Goal: Transaction & Acquisition: Purchase product/service

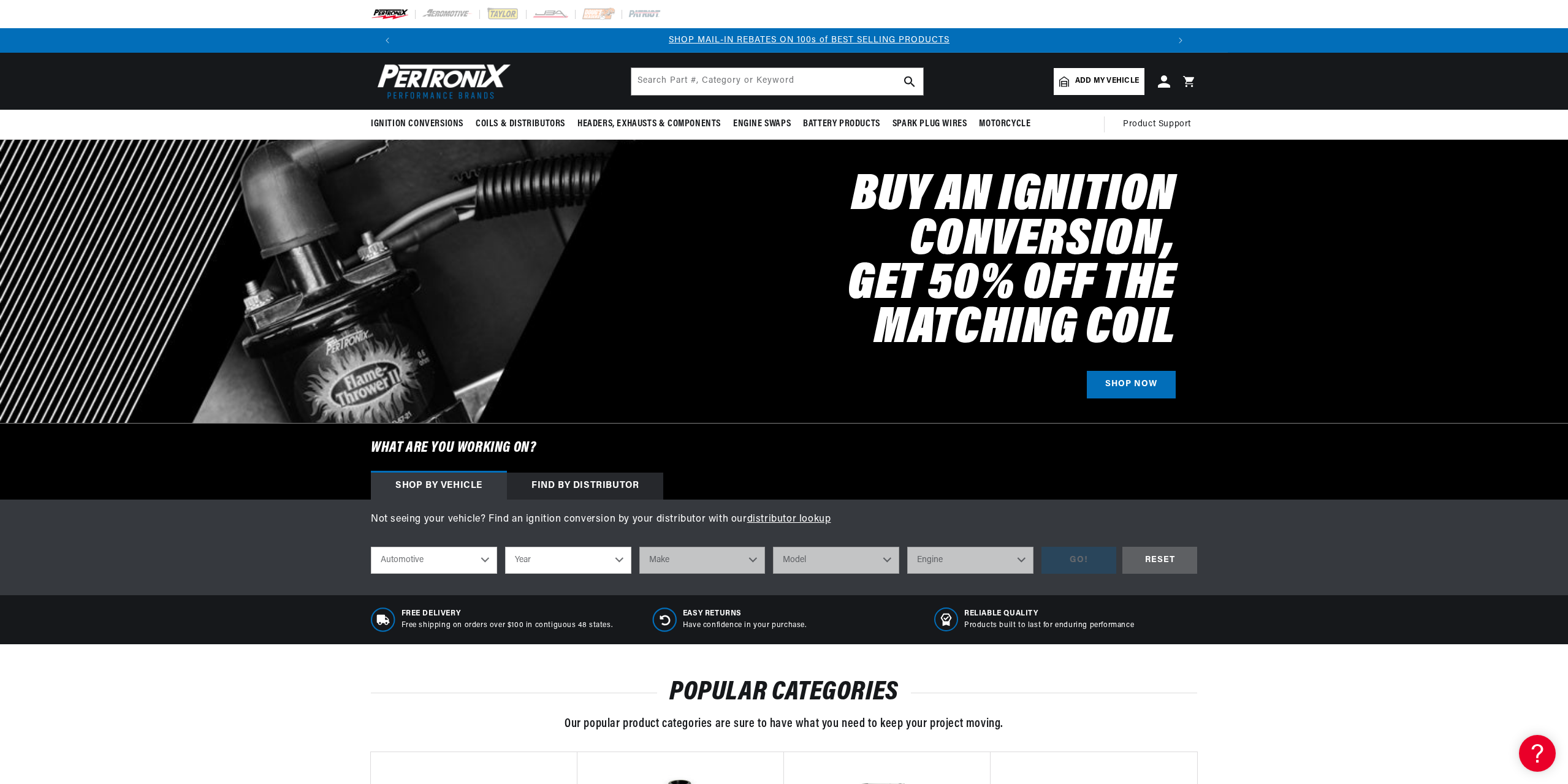
scroll to position [0, 766]
click at [572, 551] on select "Year [DATE] 2021 2020 2019 2018 2017 2016 2015 2014 2013 2012 2011 2010 2009 20…" at bounding box center [568, 560] width 126 height 27
select select "1967"
click at [505, 547] on select "Year 2022 2021 2020 2019 2018 2017 2016 2015 2014 2013 2012 2011 2010 2009 2008…" at bounding box center [568, 560] width 126 height 27
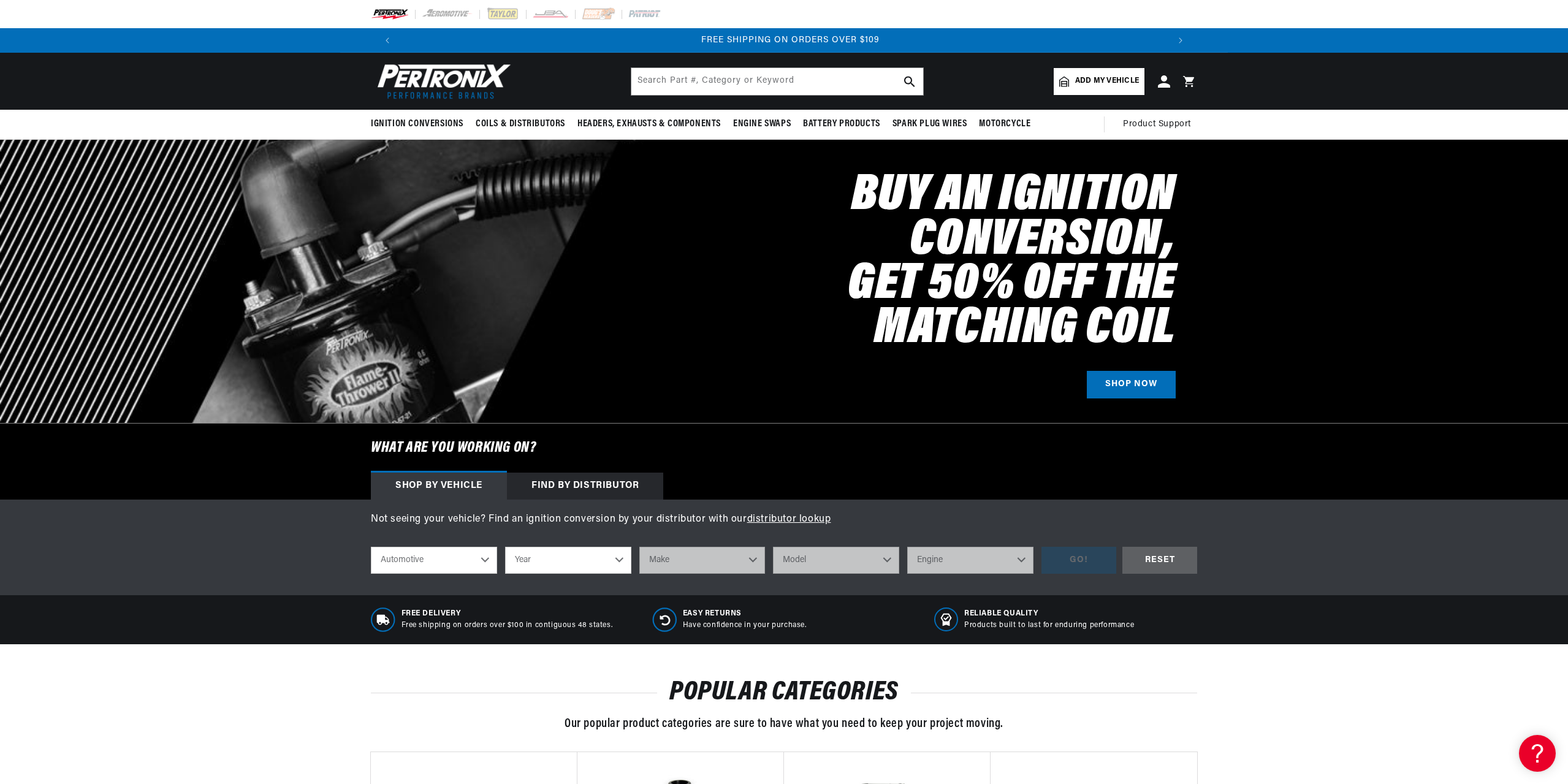
select select "1967"
click at [732, 560] on select "Make Alfa Romeo American Motors Aston Martin Austin Austin Healey Avanti Bentle…" at bounding box center [702, 560] width 126 height 27
select select "Buick"
click at [640, 547] on select "Make Alfa Romeo American Motors Aston Martin Austin Austin Healey Avanti Bentle…" at bounding box center [702, 560] width 126 height 27
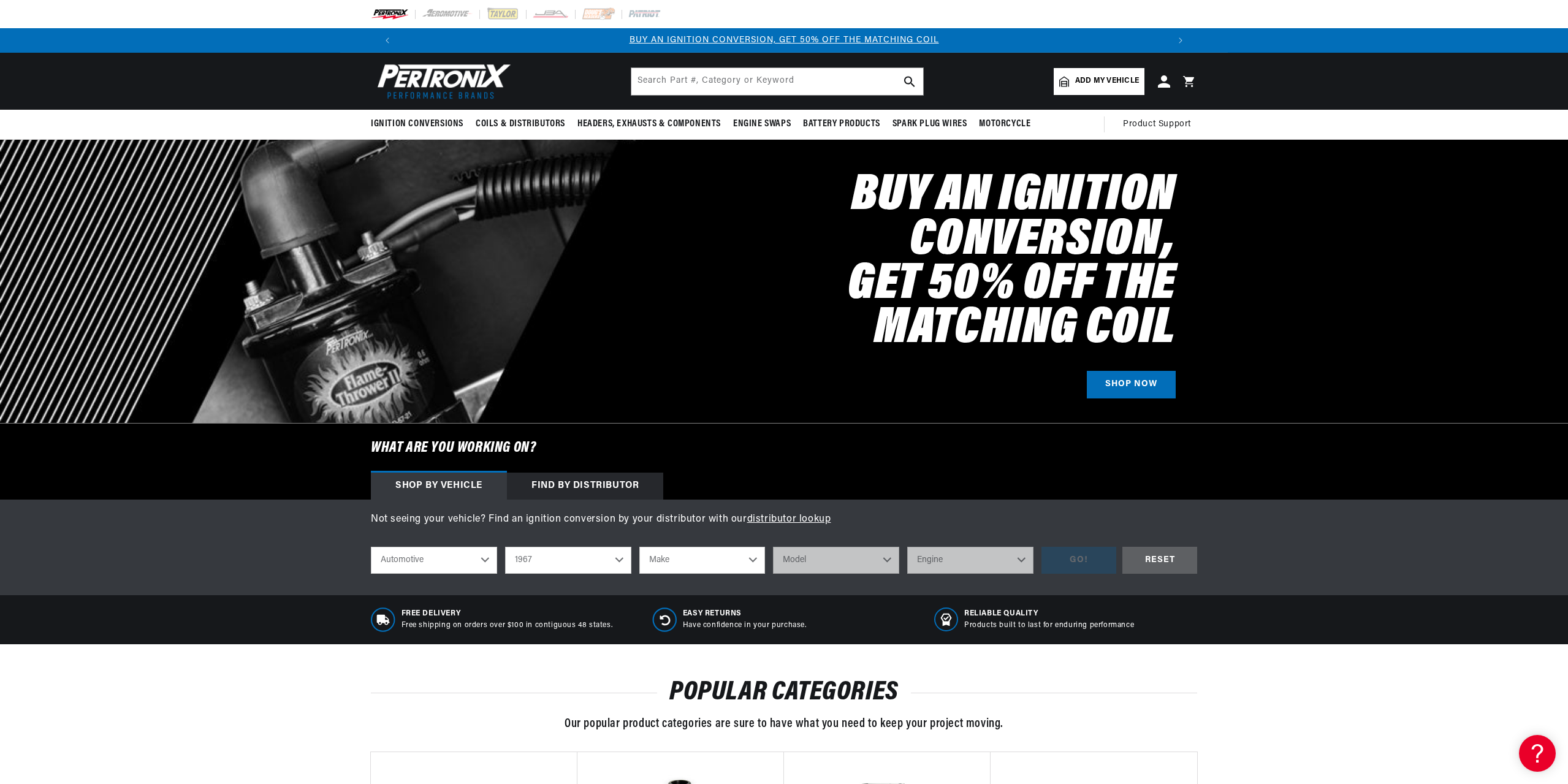
select select "Buick"
click at [806, 554] on select "Model Electra Gran Sport LeSabre Riviera Skylark Special Sportwagon Wildcat" at bounding box center [836, 560] width 126 height 27
select select "Skylark"
click at [773, 547] on select "Model Electra Gran Sport LeSabre Riviera Skylark Special Sportwagon Wildcat" at bounding box center [836, 560] width 126 height 27
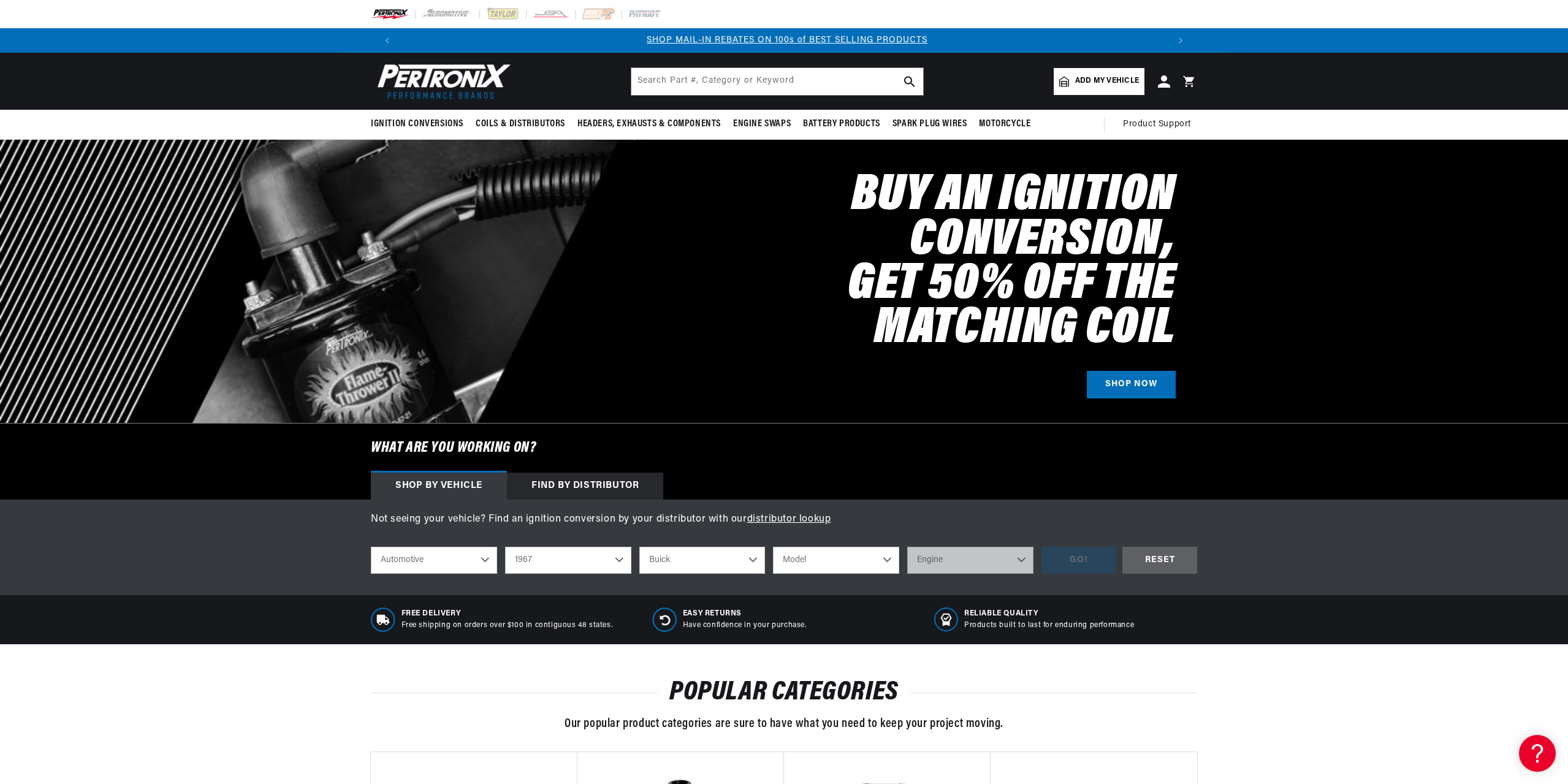
select select "Skylark"
click at [928, 553] on select "Engine 3.7L 4.9L 5.6L 6.6L" at bounding box center [970, 560] width 126 height 27
click at [907, 547] on select "Engine 3.7L 4.9L 5.6L 6.6L" at bounding box center [970, 560] width 126 height 27
click at [975, 559] on select "Engine 3.7L 4.9L 5.6L 6.6L" at bounding box center [970, 560] width 126 height 27
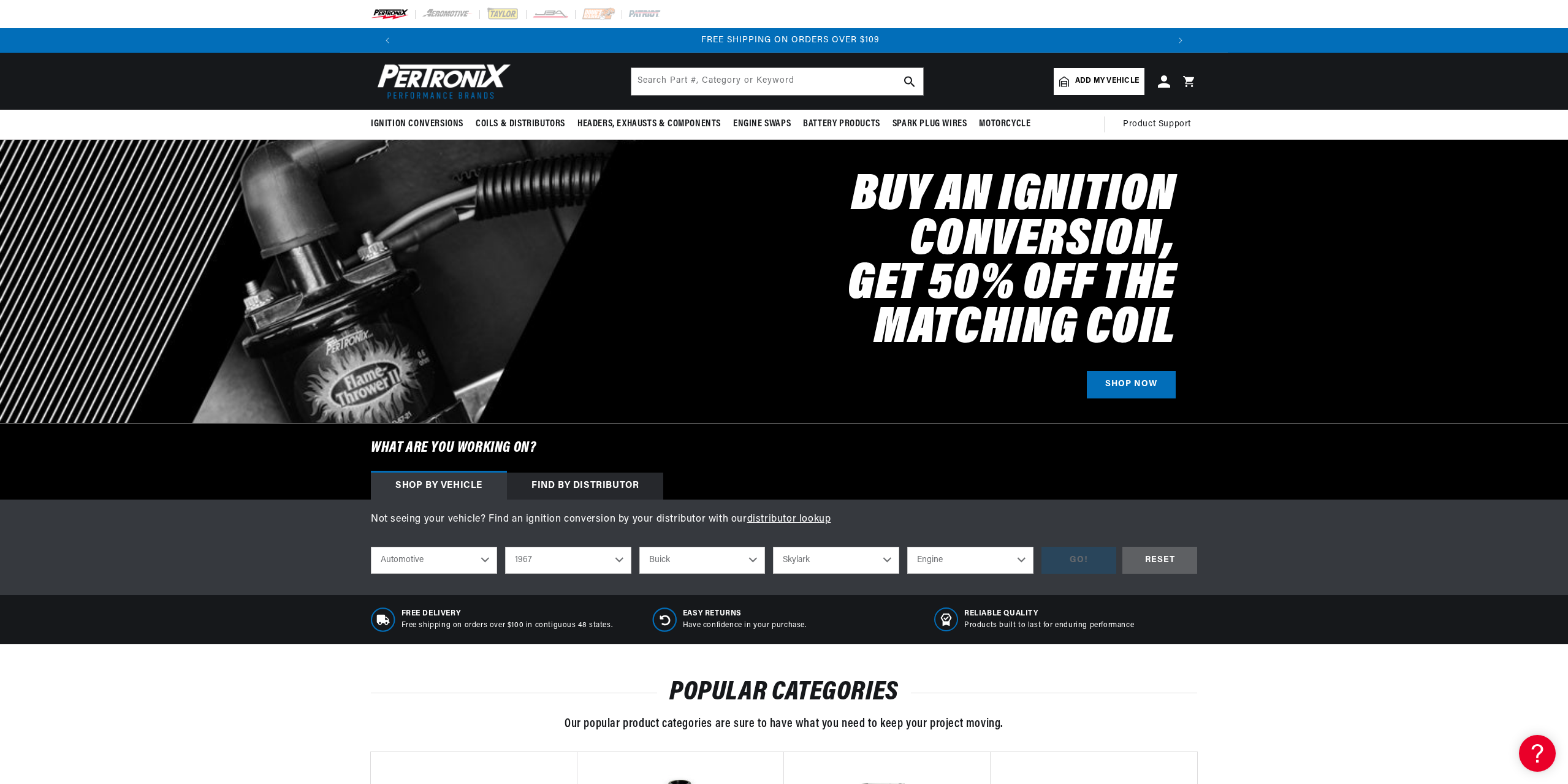
select select "5.6L"
click at [907, 547] on select "Engine 3.7L 4.9L 5.6L 6.6L" at bounding box center [970, 560] width 126 height 27
select select "5.6L"
click at [1071, 553] on div "GO!" at bounding box center [1079, 560] width 75 height 28
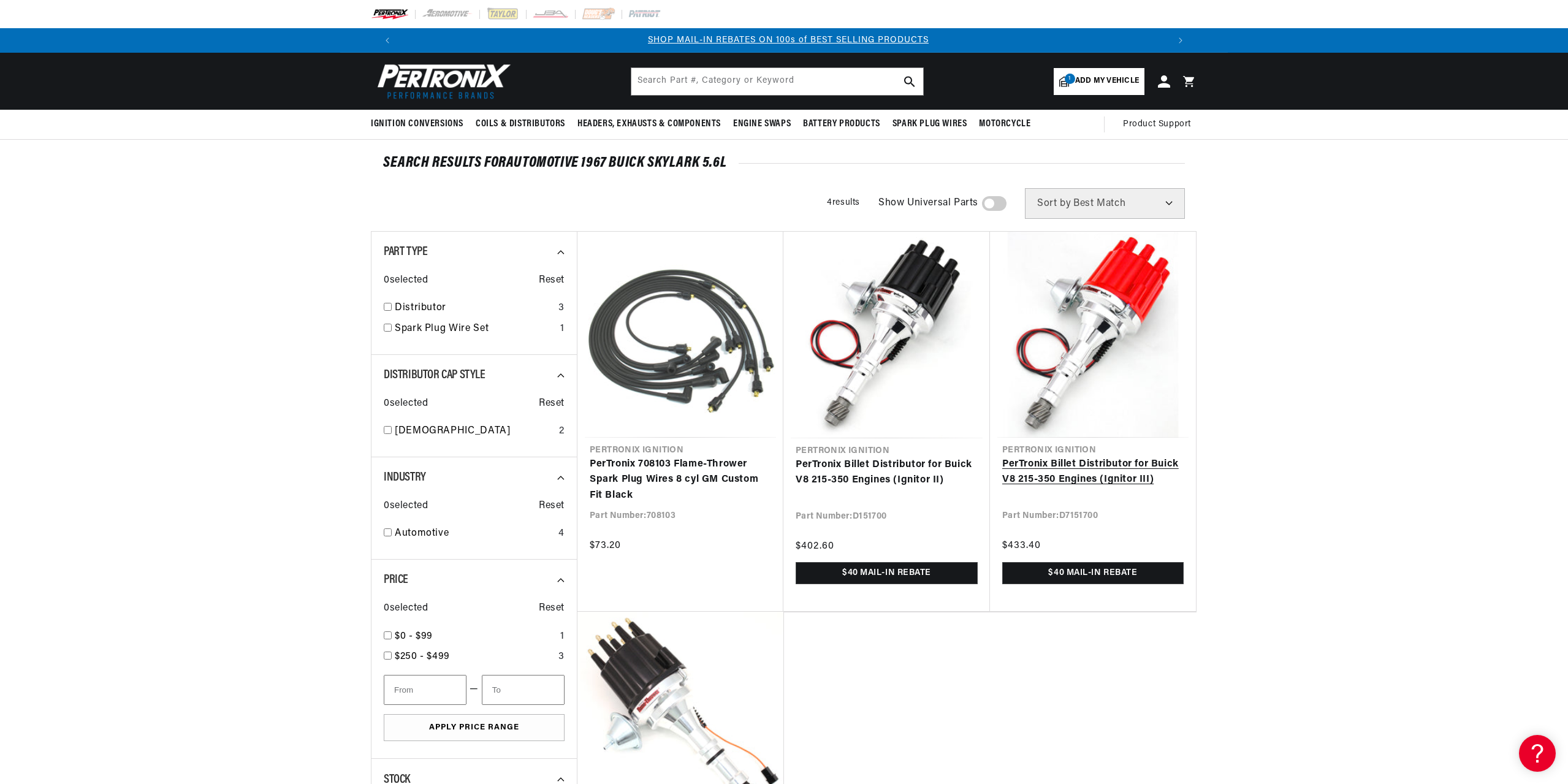
scroll to position [0, 766]
click at [441, 85] on img at bounding box center [441, 81] width 141 height 42
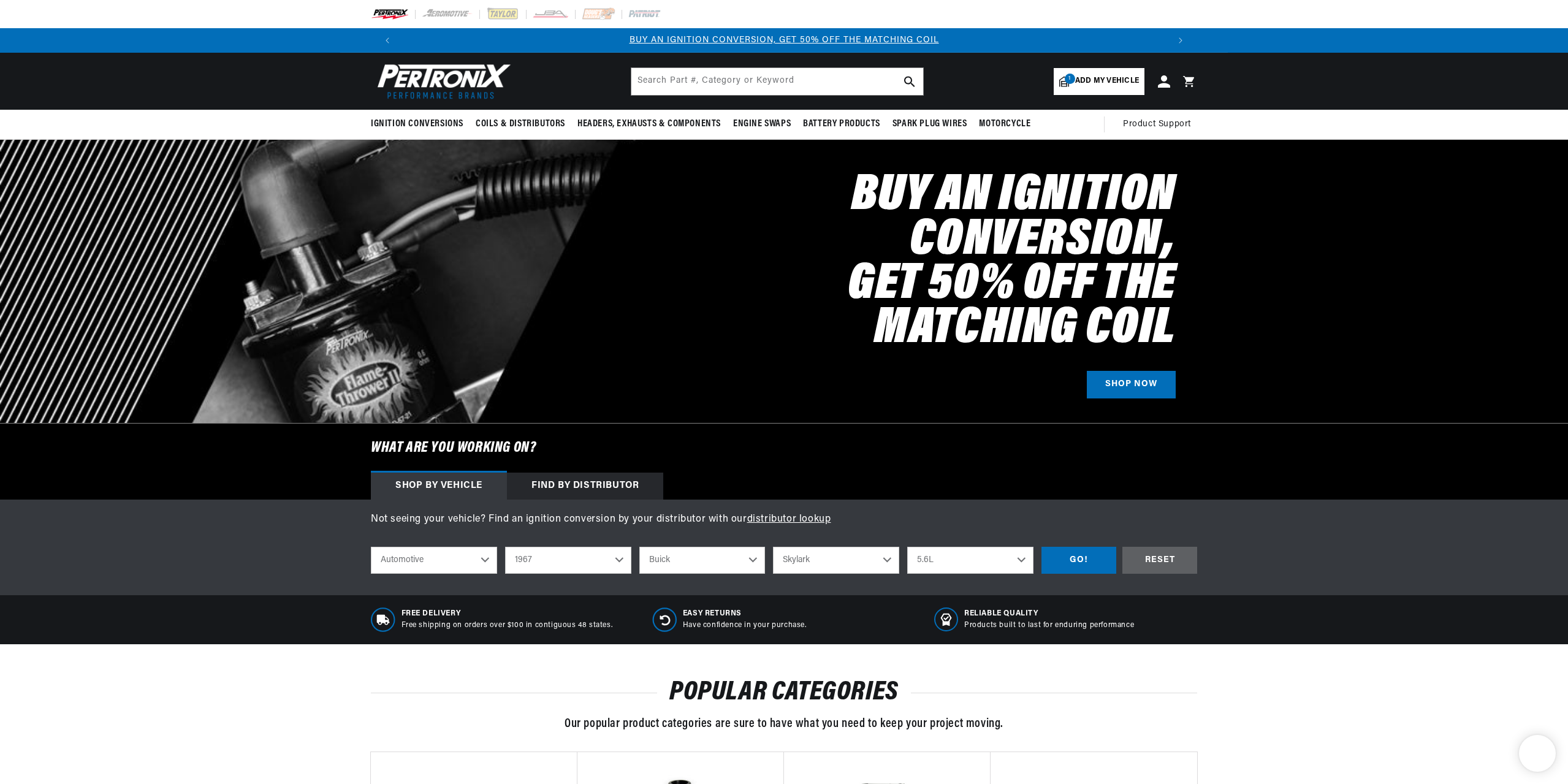
select select "1967"
select select "Buick"
select select "Skylark"
select select "5.6L"
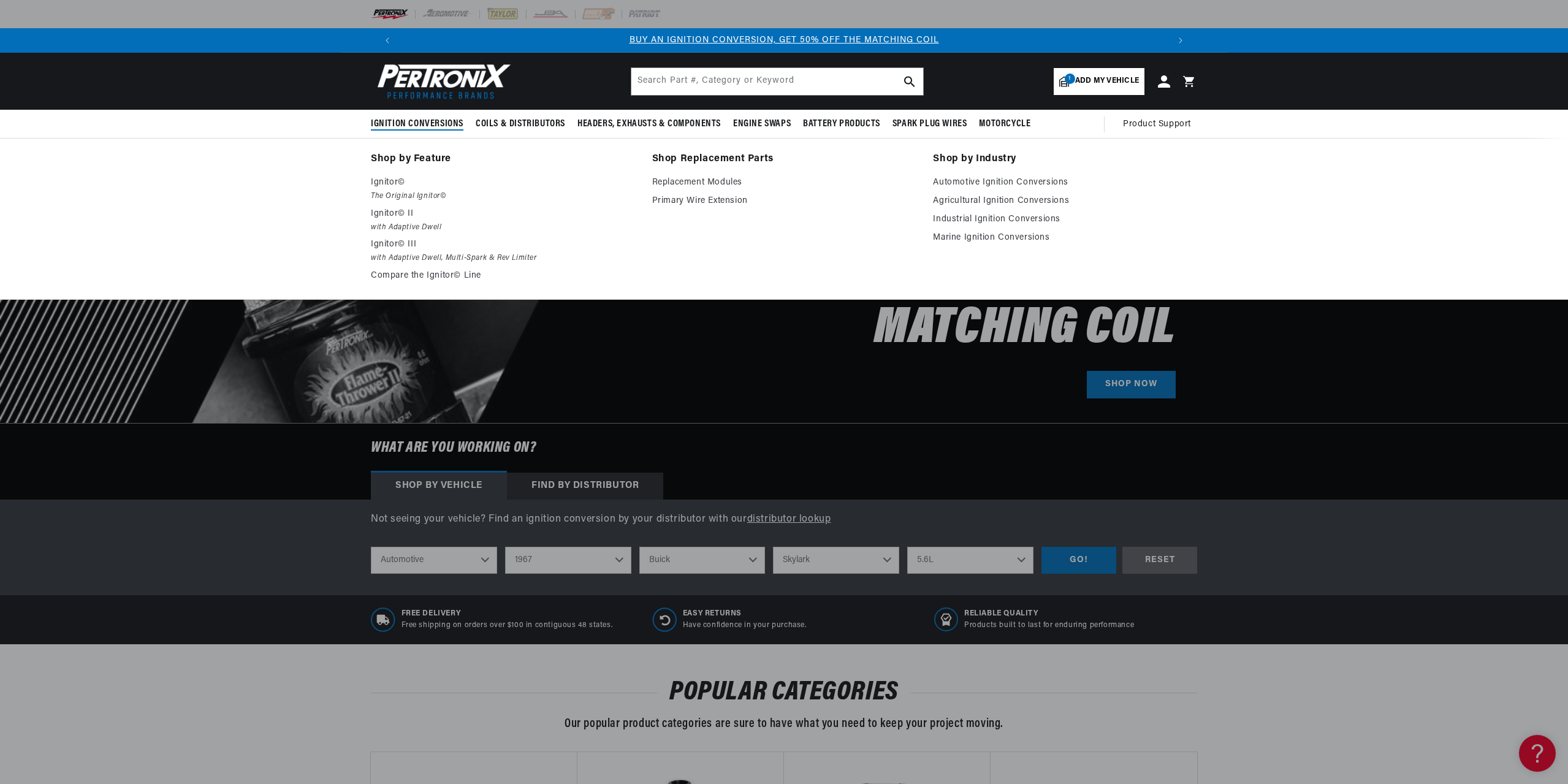
click at [419, 120] on span "Ignition Conversions" at bounding box center [417, 124] width 93 height 13
click at [409, 128] on span "Ignition Conversions" at bounding box center [417, 124] width 93 height 13
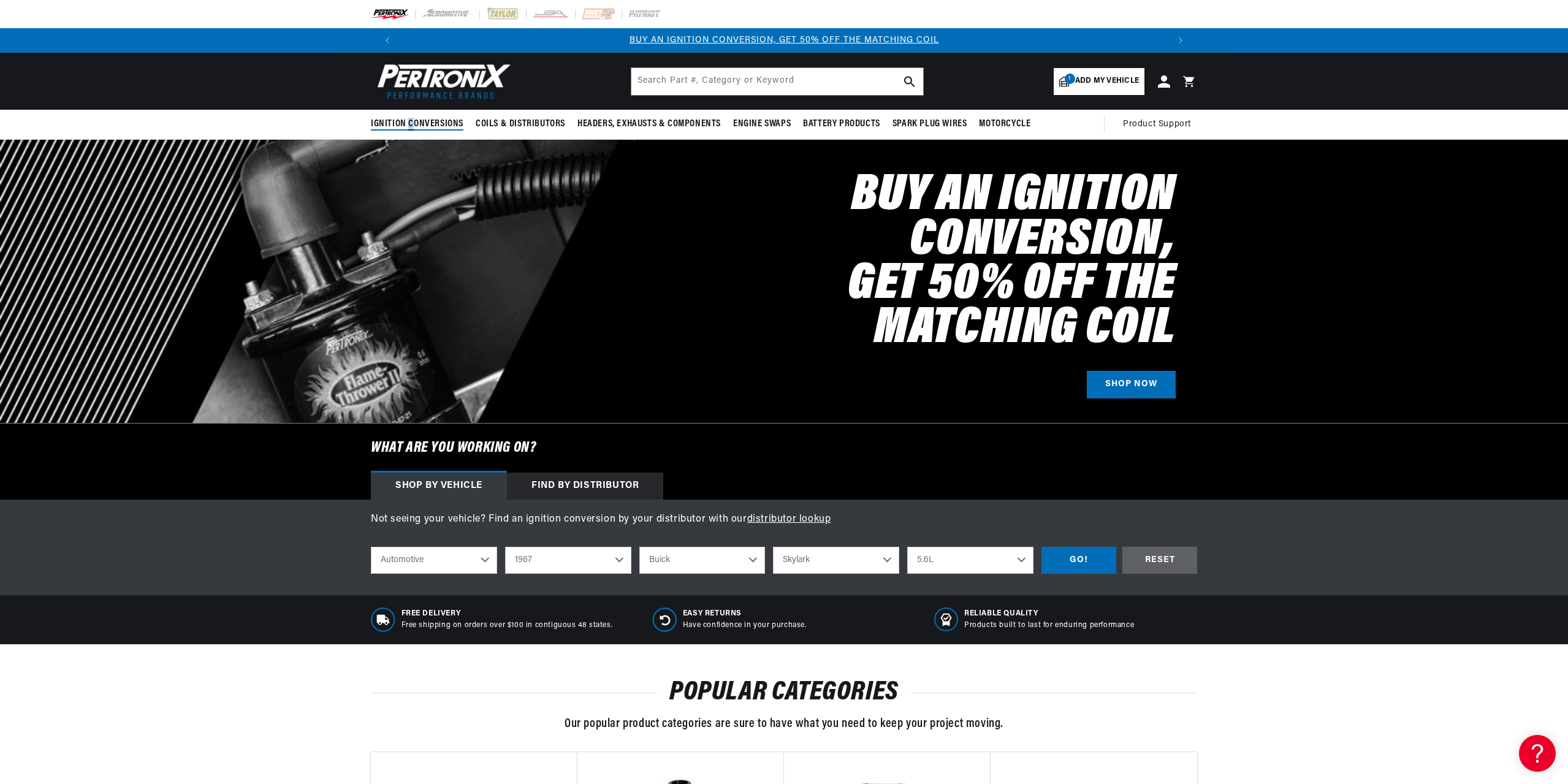
click at [409, 126] on span "Ignition Conversions" at bounding box center [417, 124] width 93 height 13
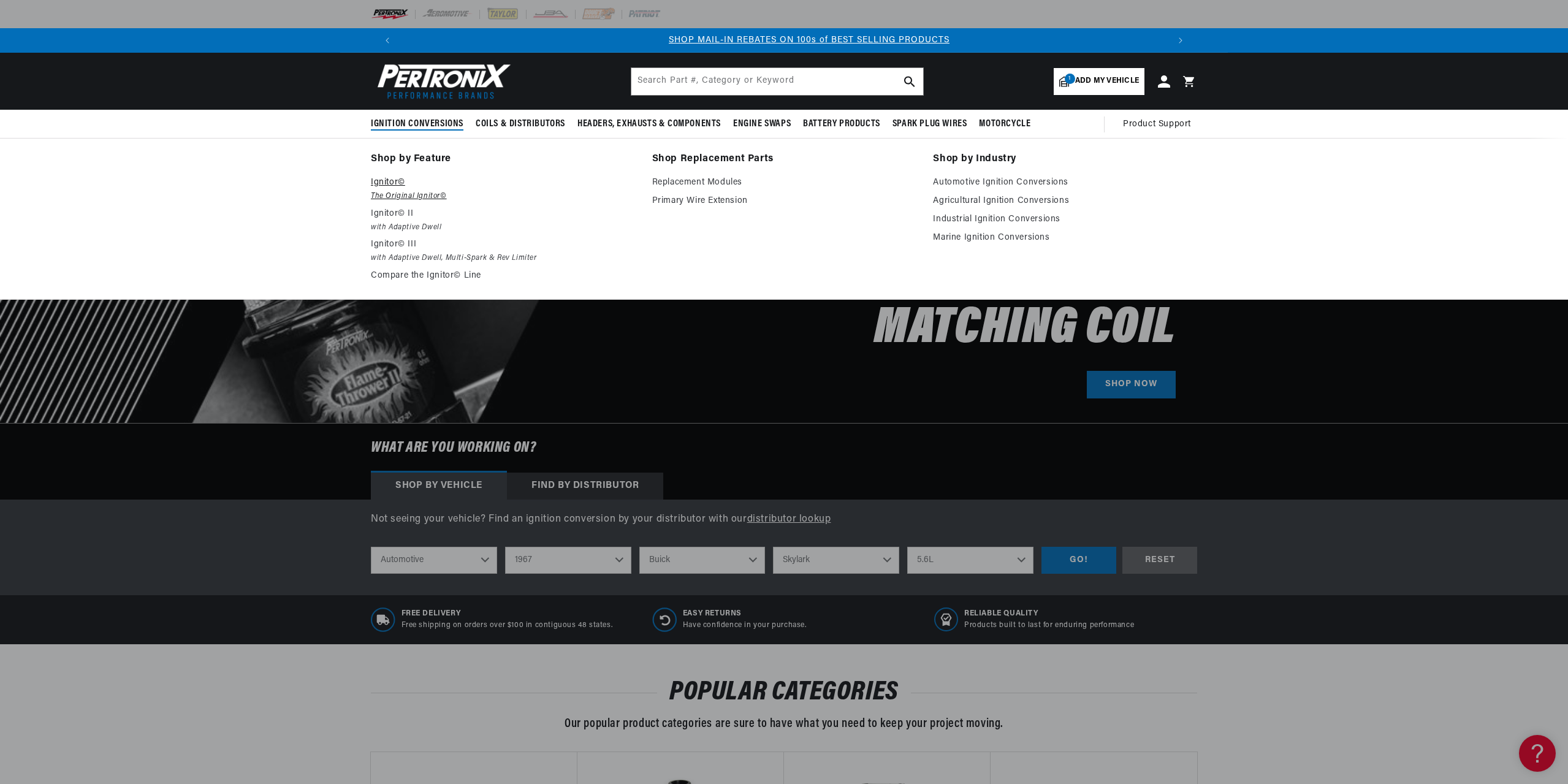
scroll to position [0, 766]
click at [393, 189] on p "Ignitor©" at bounding box center [503, 182] width 264 height 15
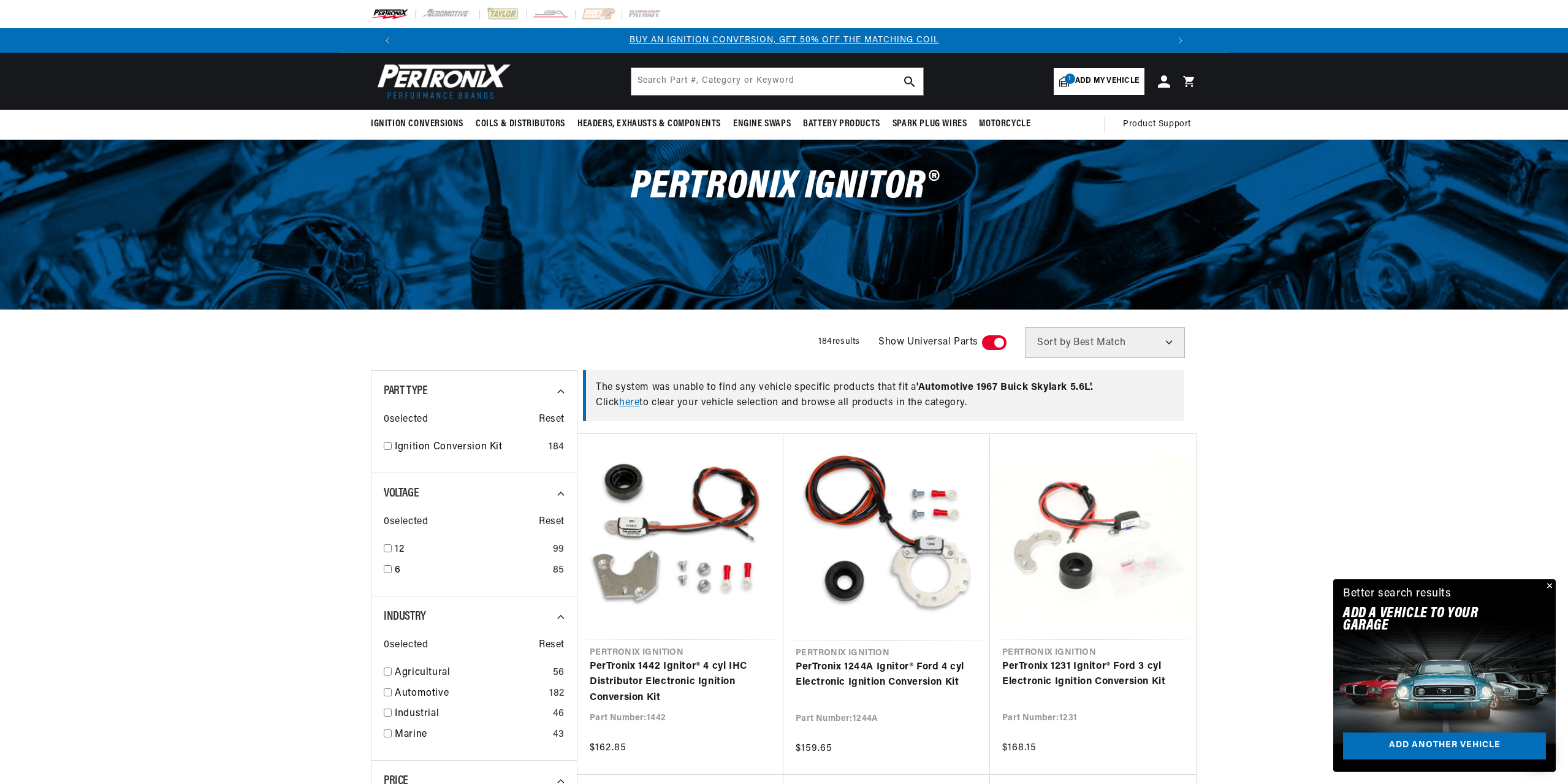
click at [1554, 588] on button "Close" at bounding box center [1548, 586] width 15 height 15
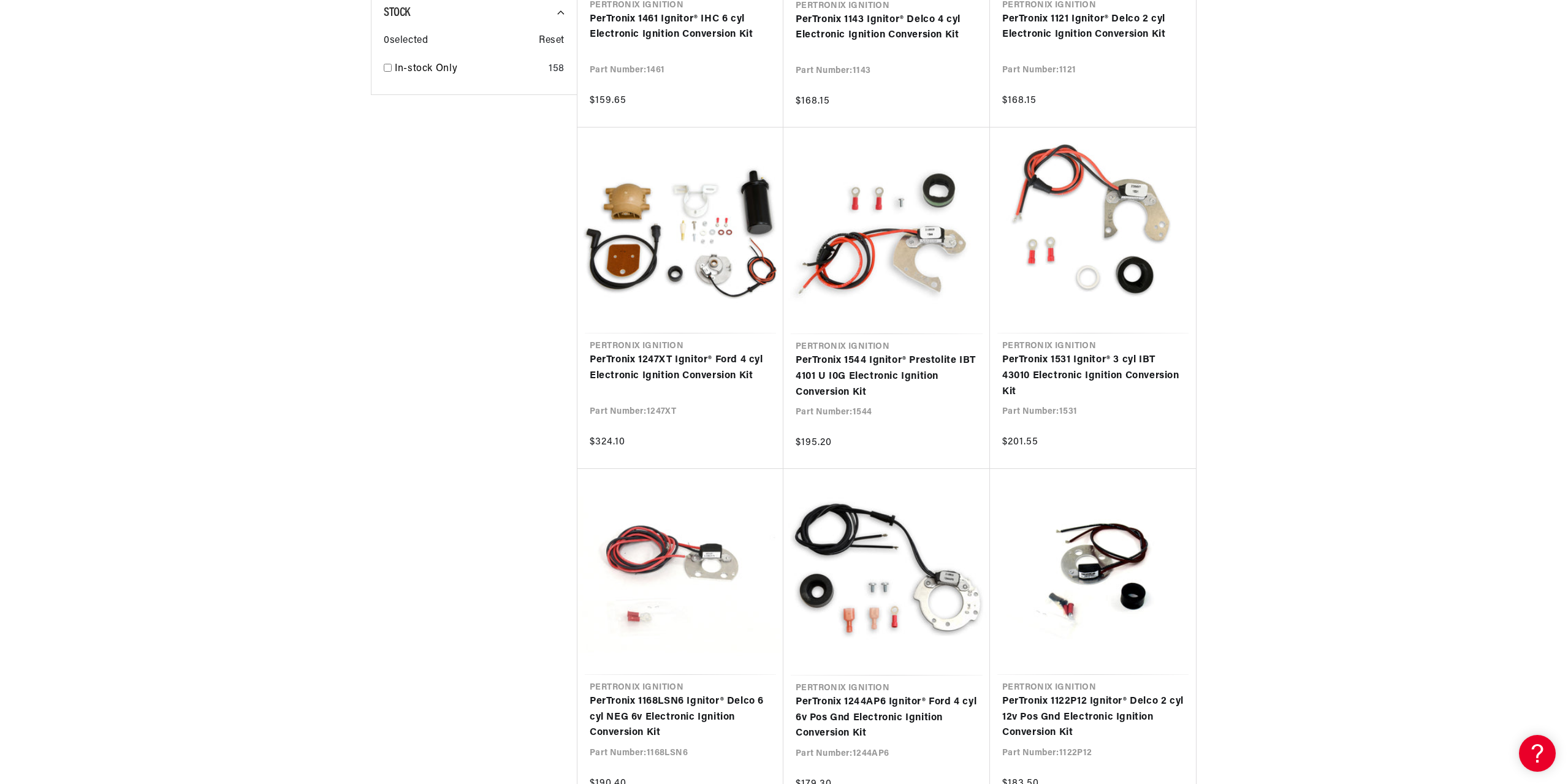
scroll to position [1042, 0]
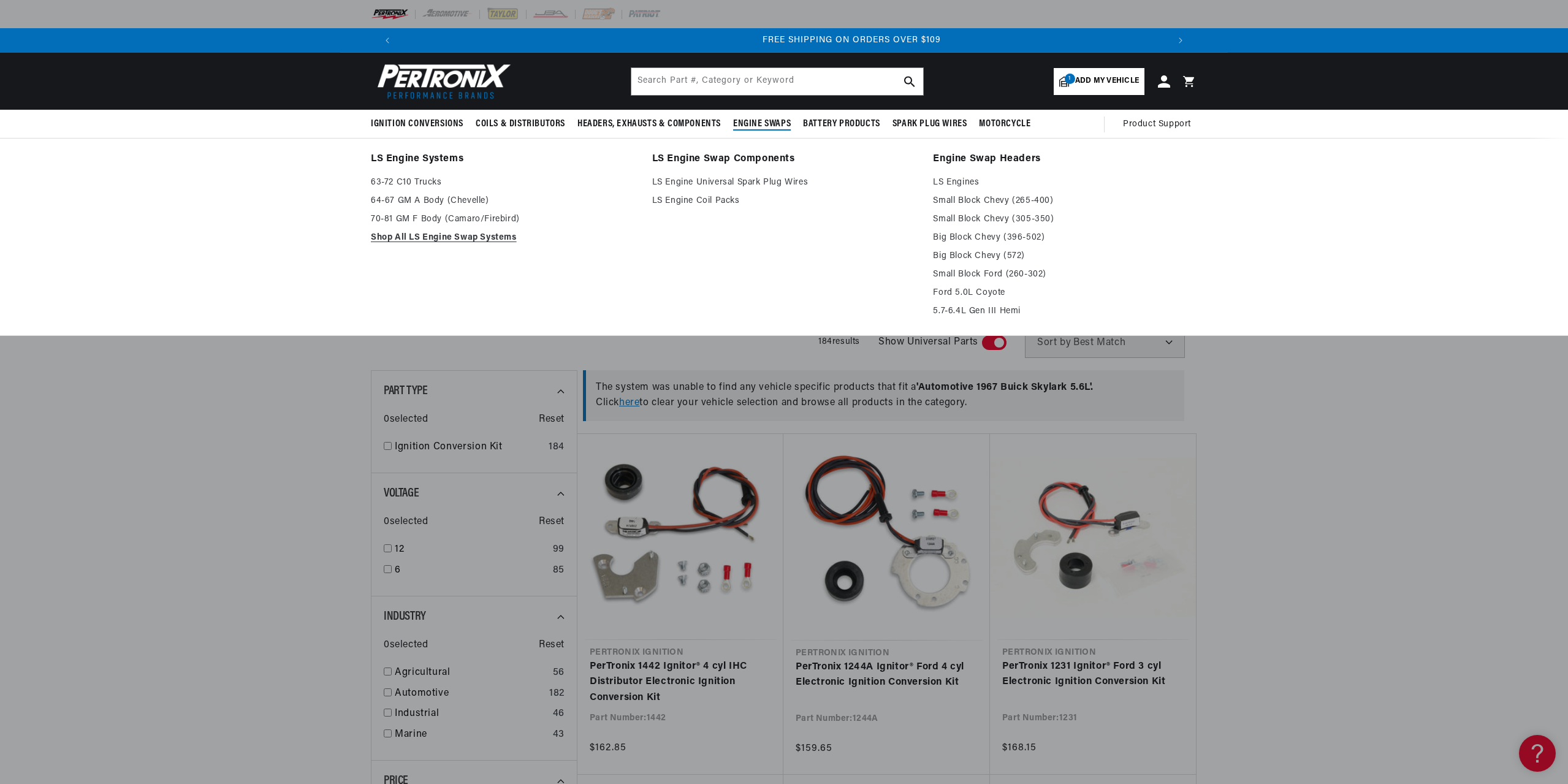
scroll to position [0, 1531]
click at [743, 158] on link "LS Engine Swap Components" at bounding box center [784, 159] width 264 height 17
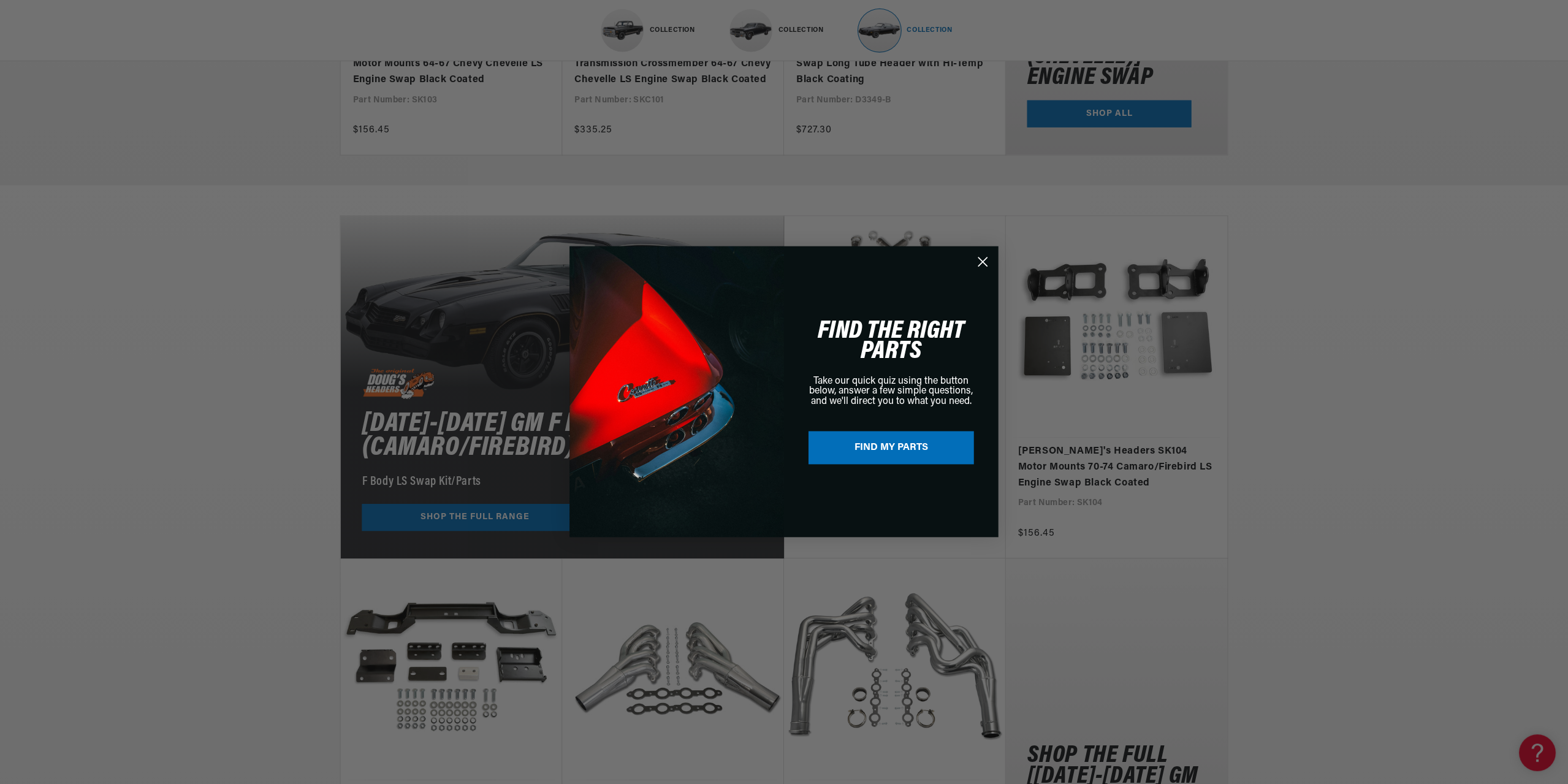
scroll to position [0, 766]
click at [984, 264] on circle "Close dialog" at bounding box center [983, 262] width 20 height 20
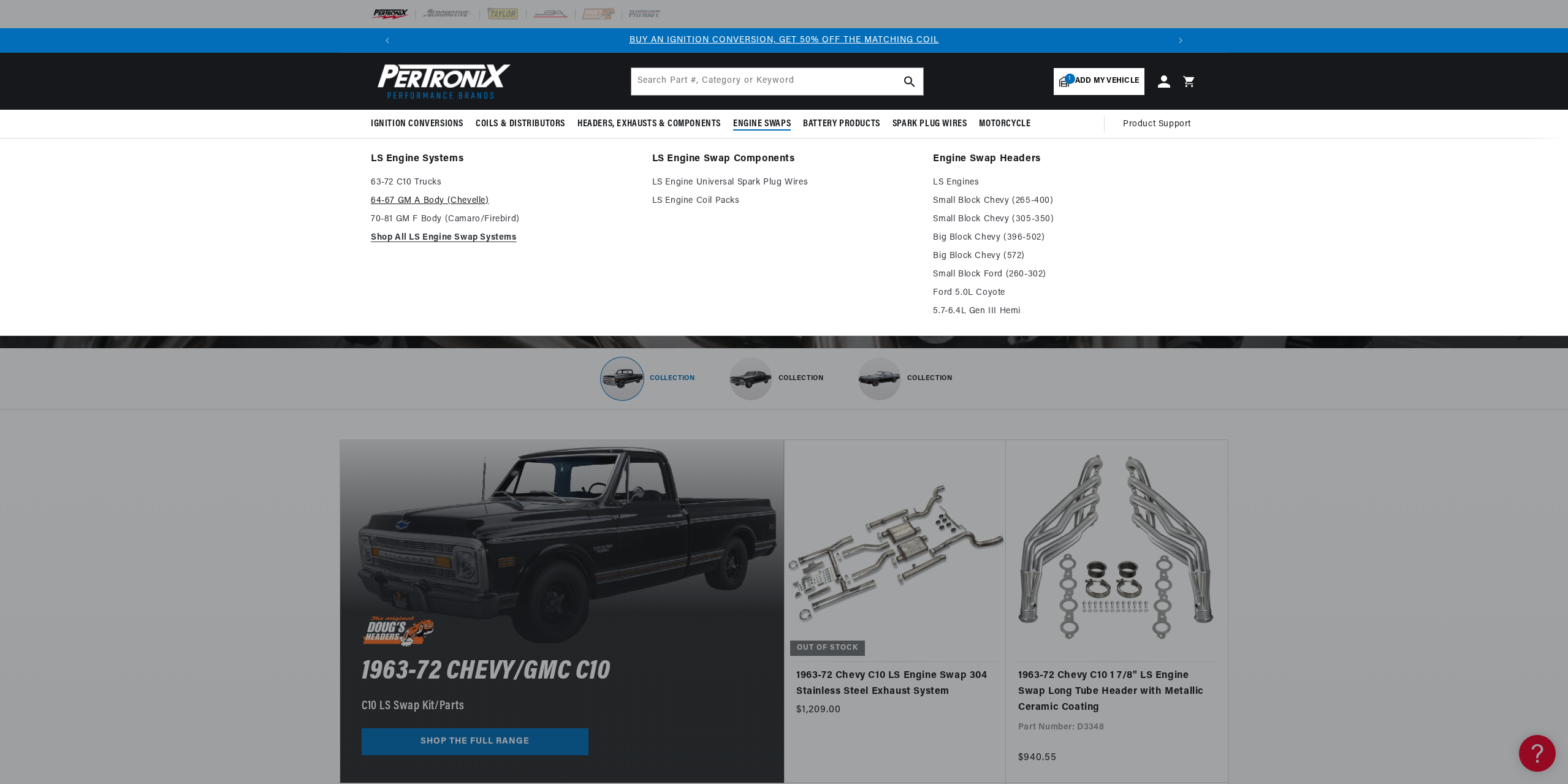
click at [474, 197] on link "64-67 GM A Body (Chevelle)" at bounding box center [503, 201] width 264 height 15
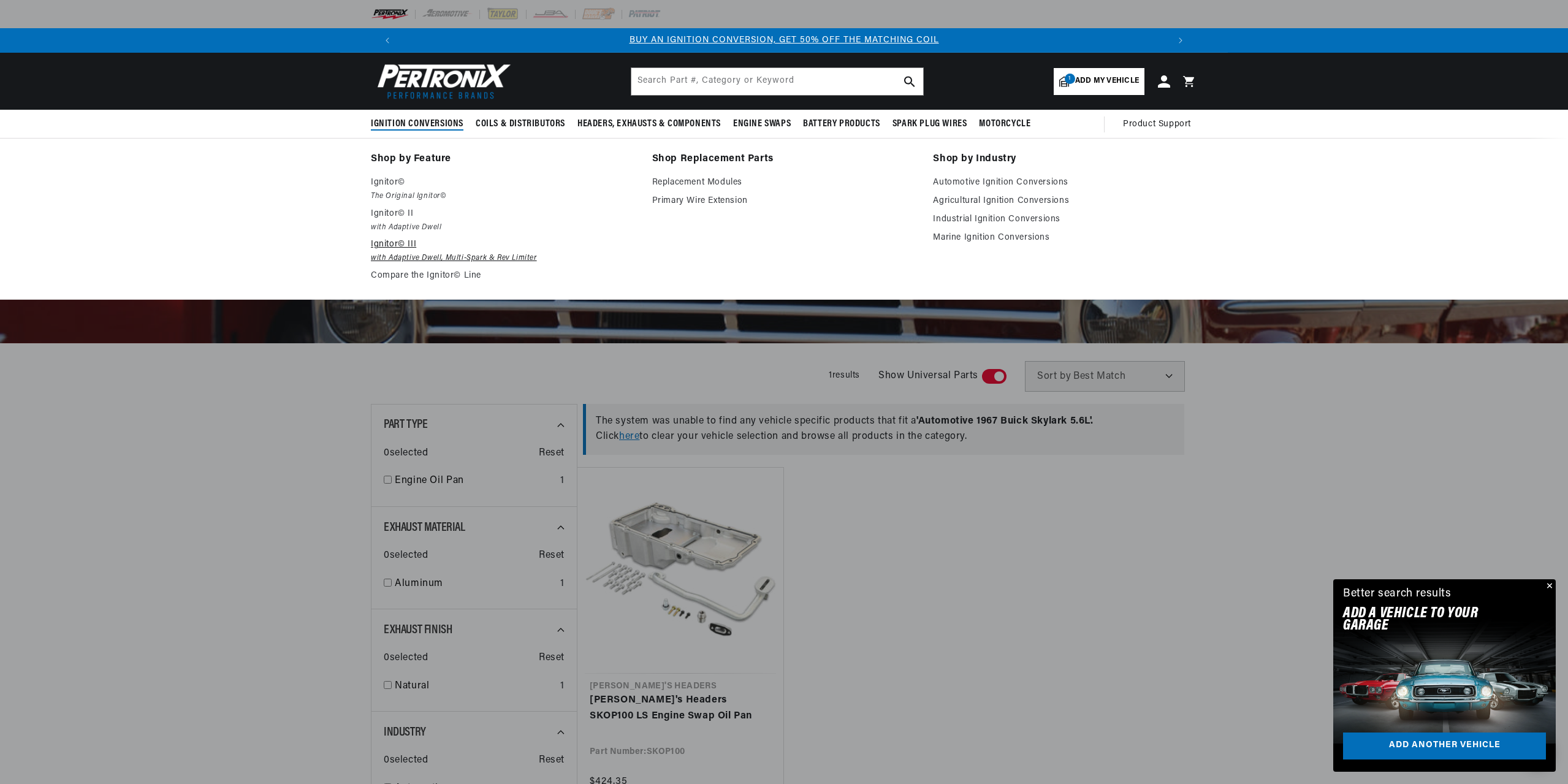
click at [407, 242] on p "Ignitor© III" at bounding box center [503, 245] width 264 height 15
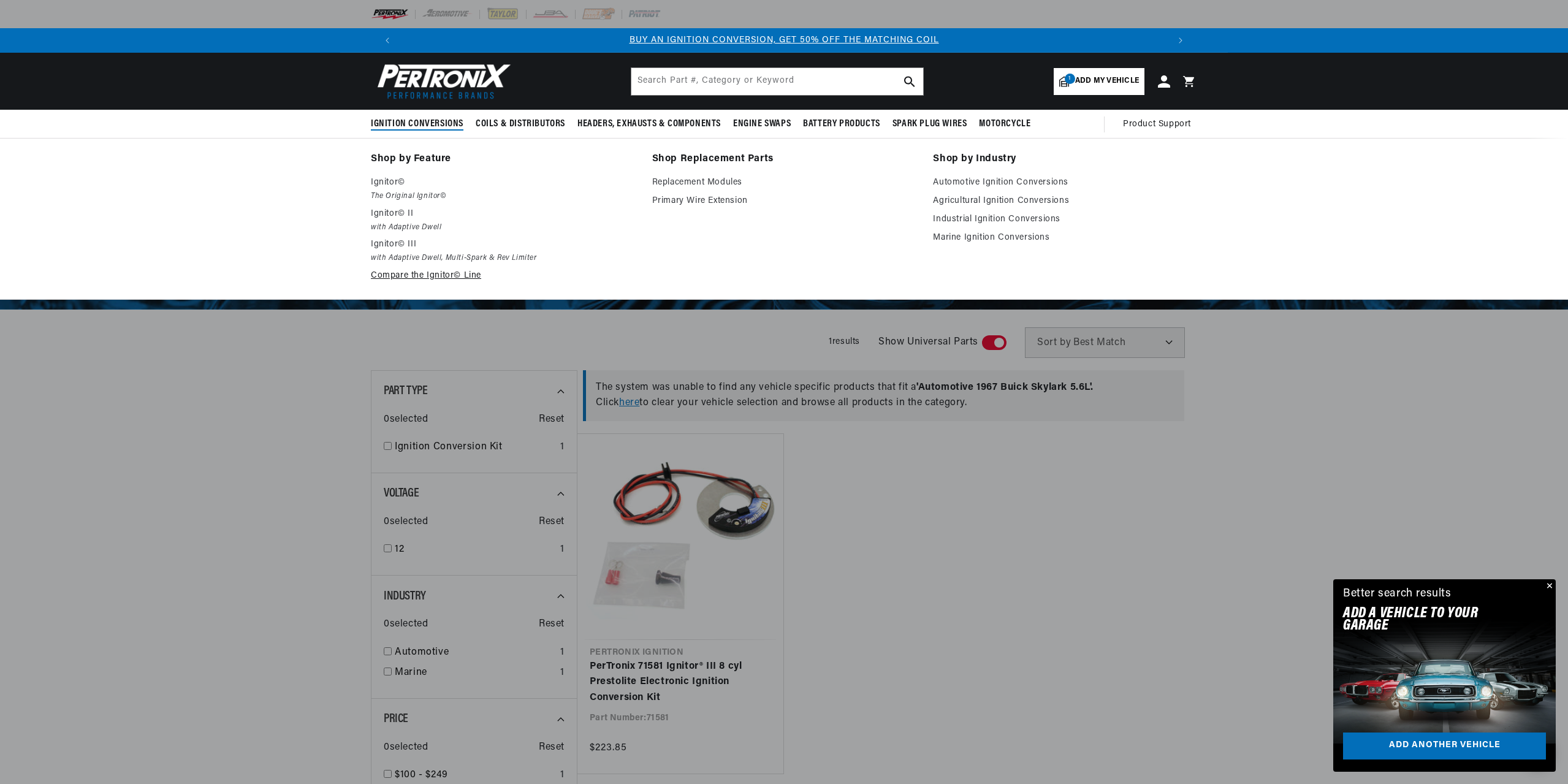
click at [404, 272] on link "Compare the Ignitor© Line" at bounding box center [503, 276] width 264 height 15
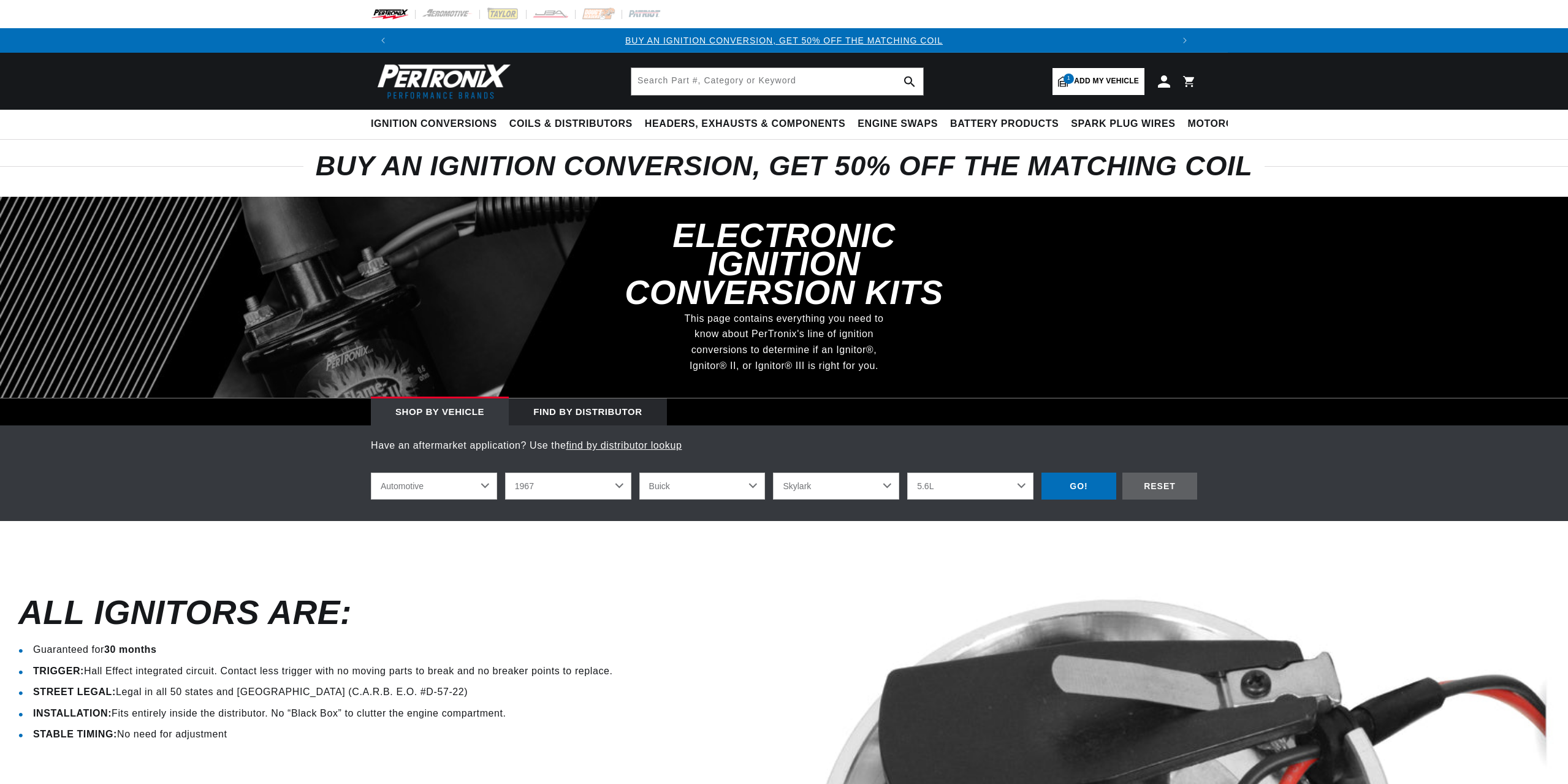
select select "1967"
select select "Buick"
select select "Skylark"
select select "5.6L"
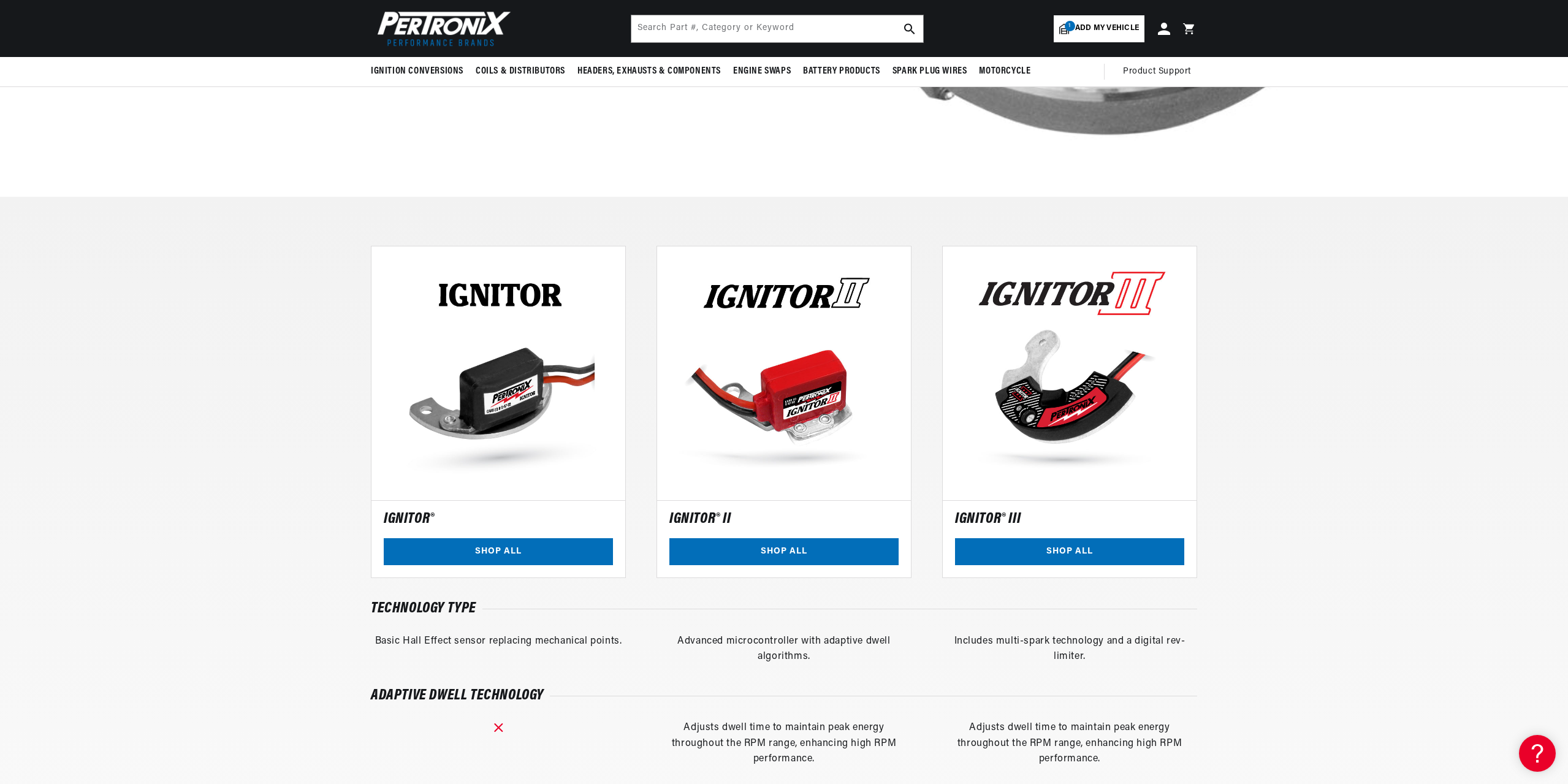
scroll to position [981, 0]
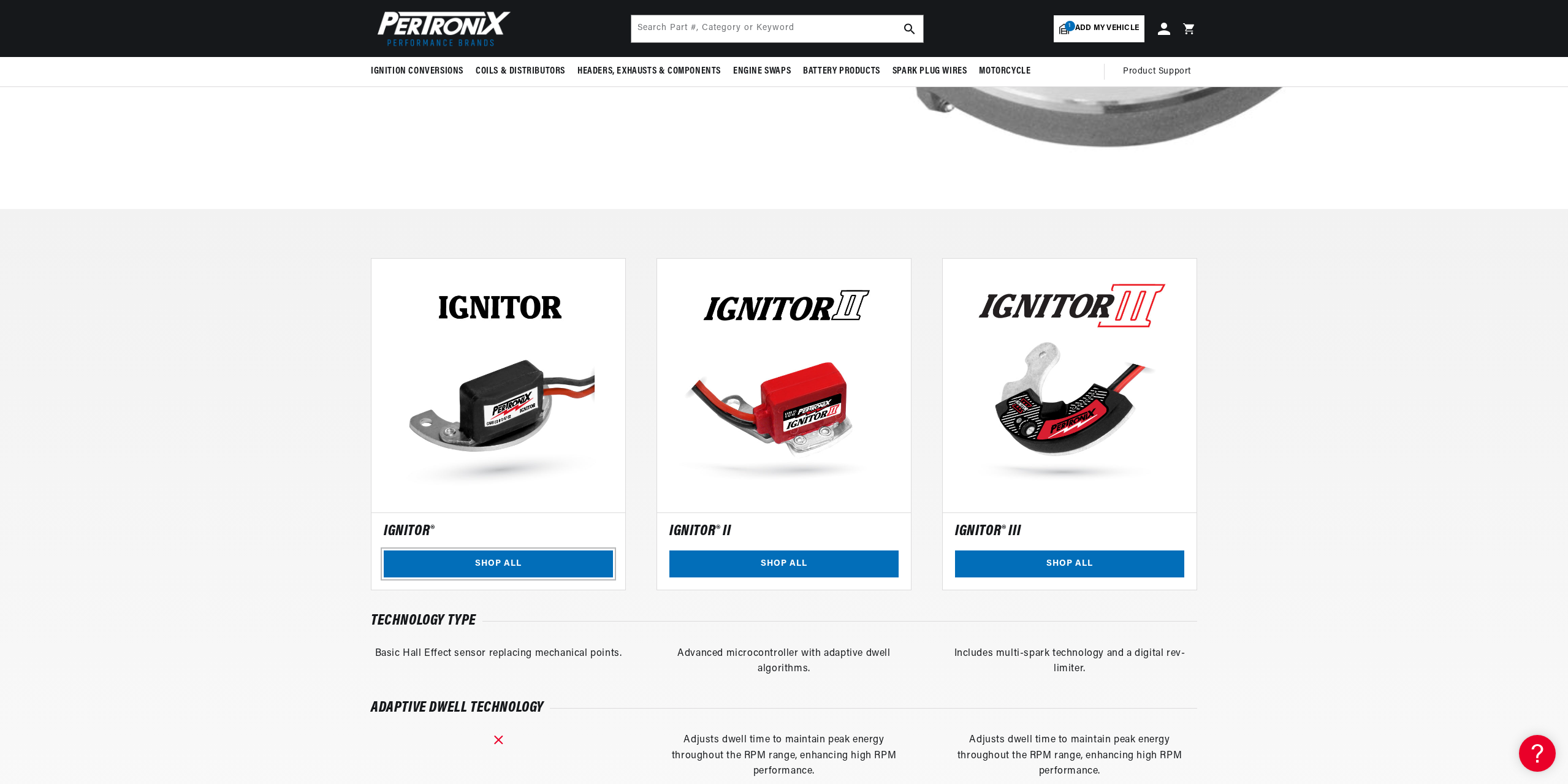
click at [511, 560] on link "SHOP ALL" at bounding box center [499, 564] width 229 height 28
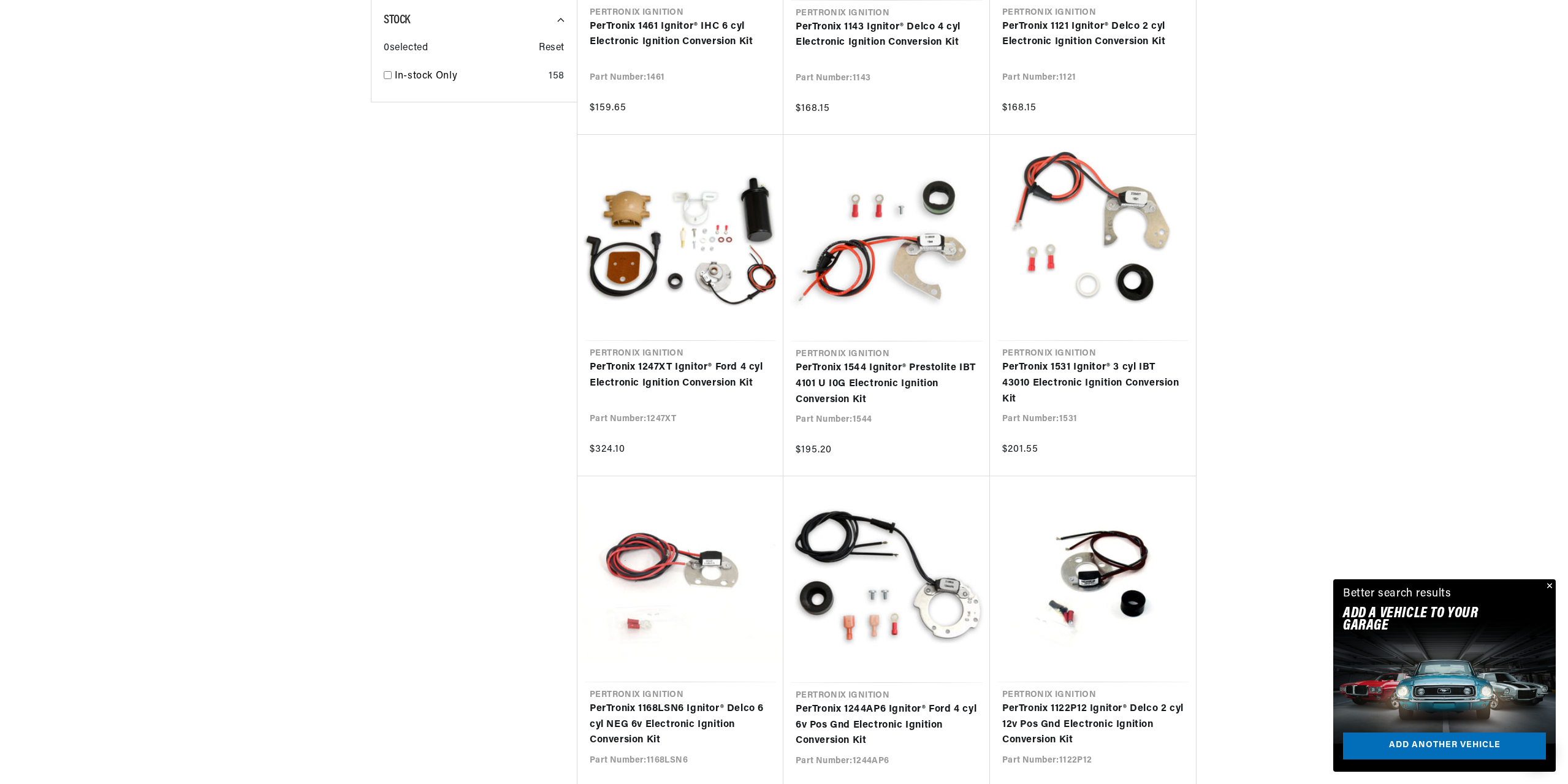
scroll to position [0, 1531]
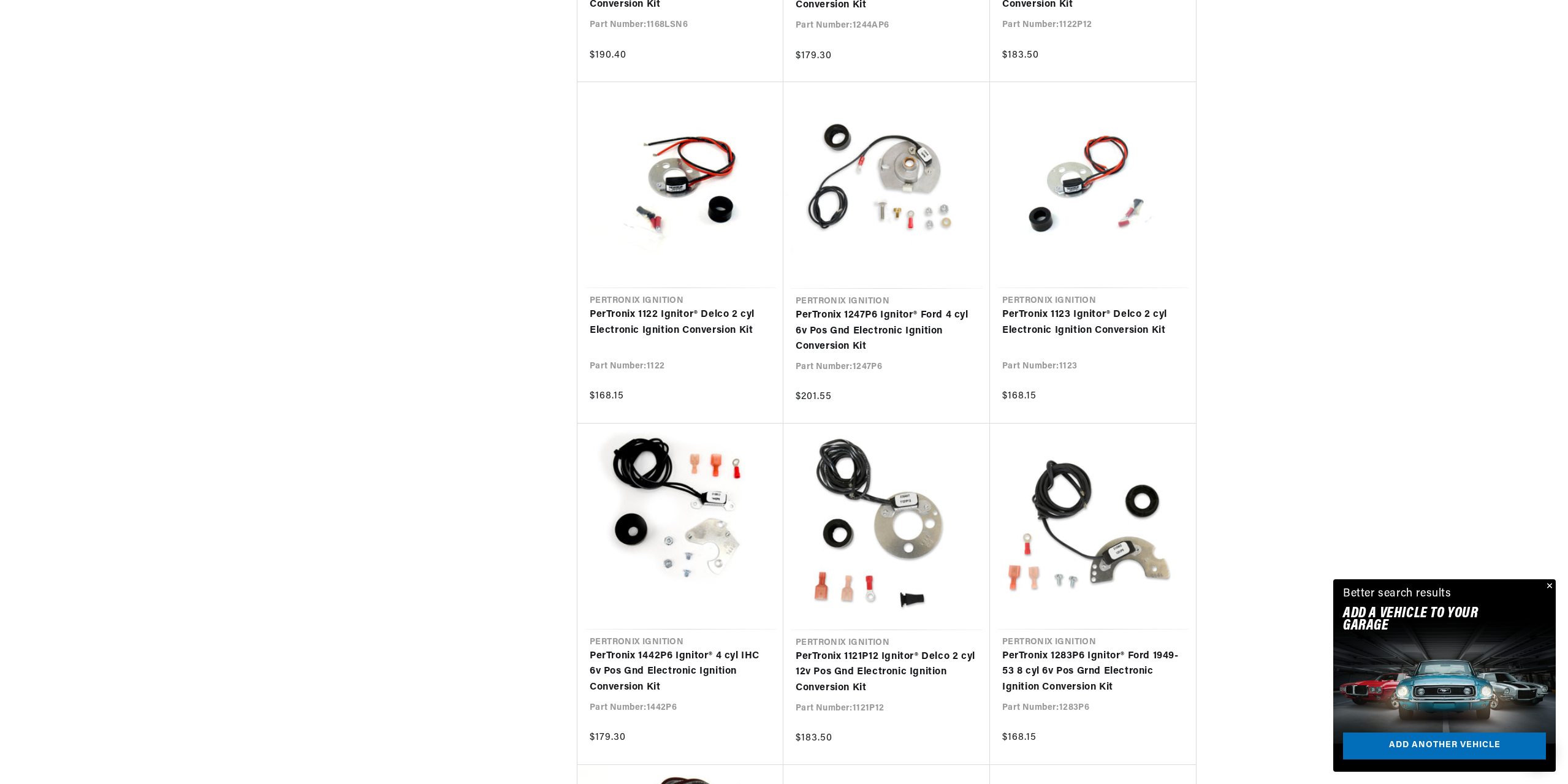
scroll to position [0, 766]
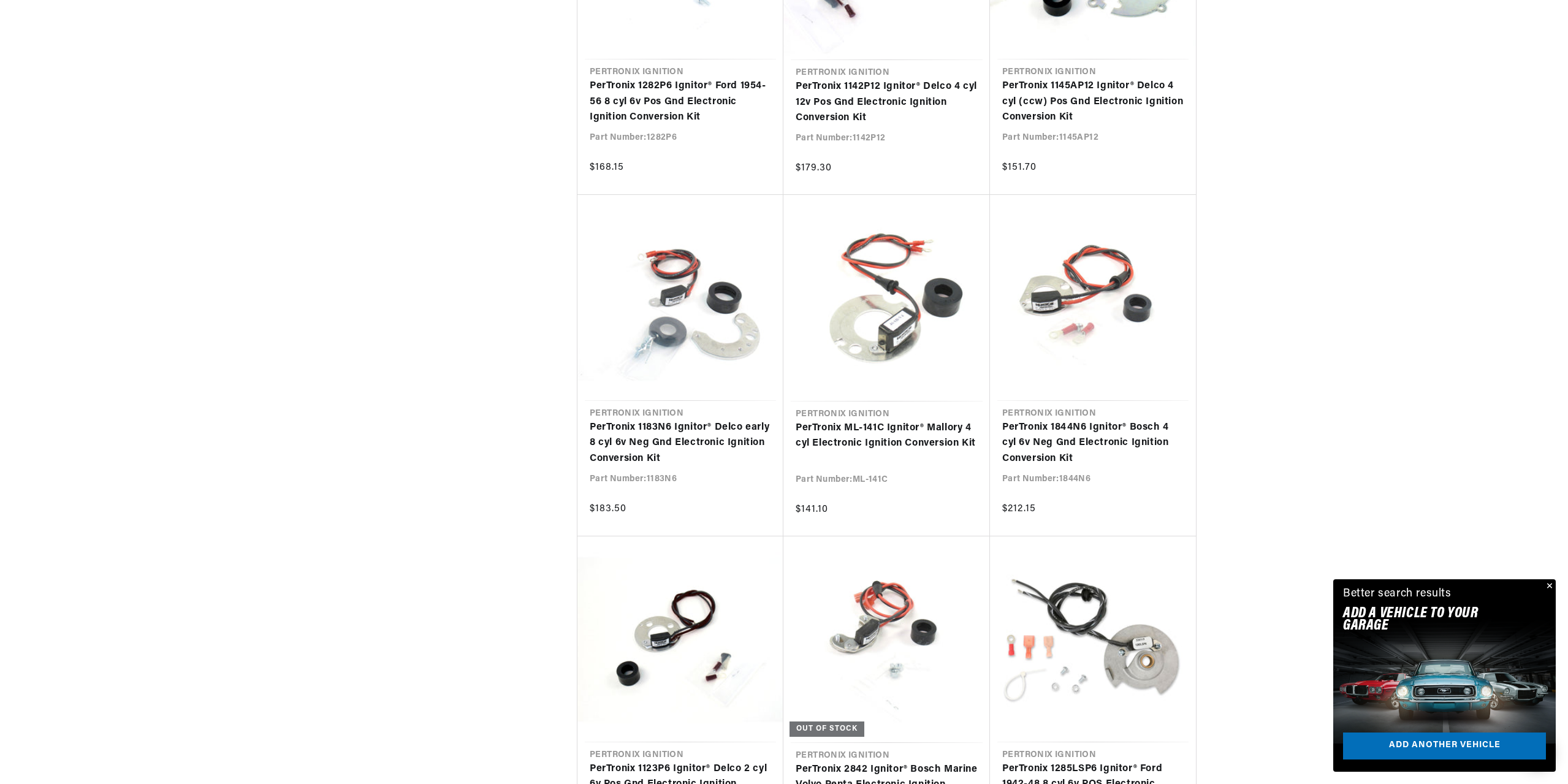
scroll to position [0, 1531]
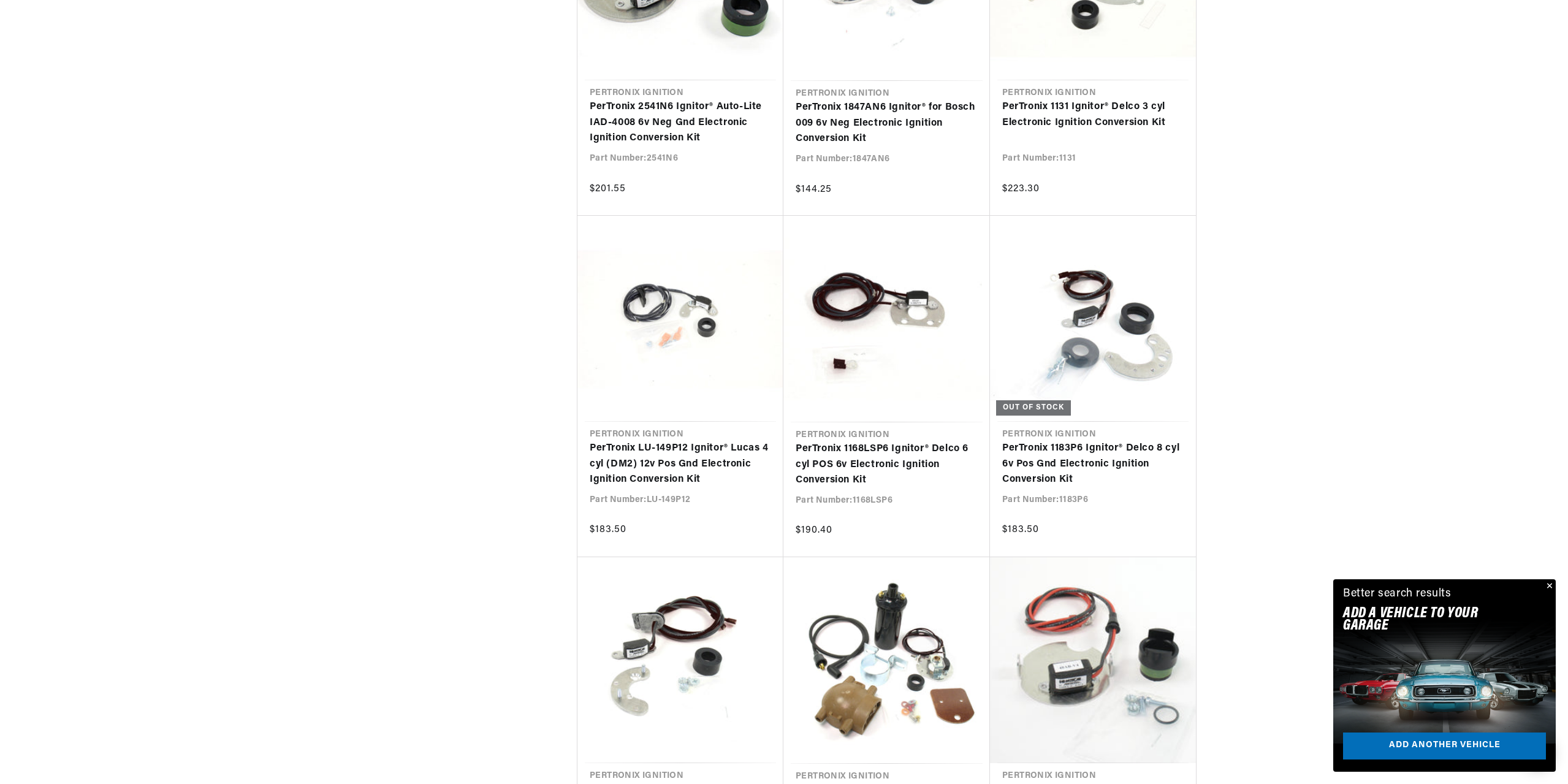
scroll to position [4657, 0]
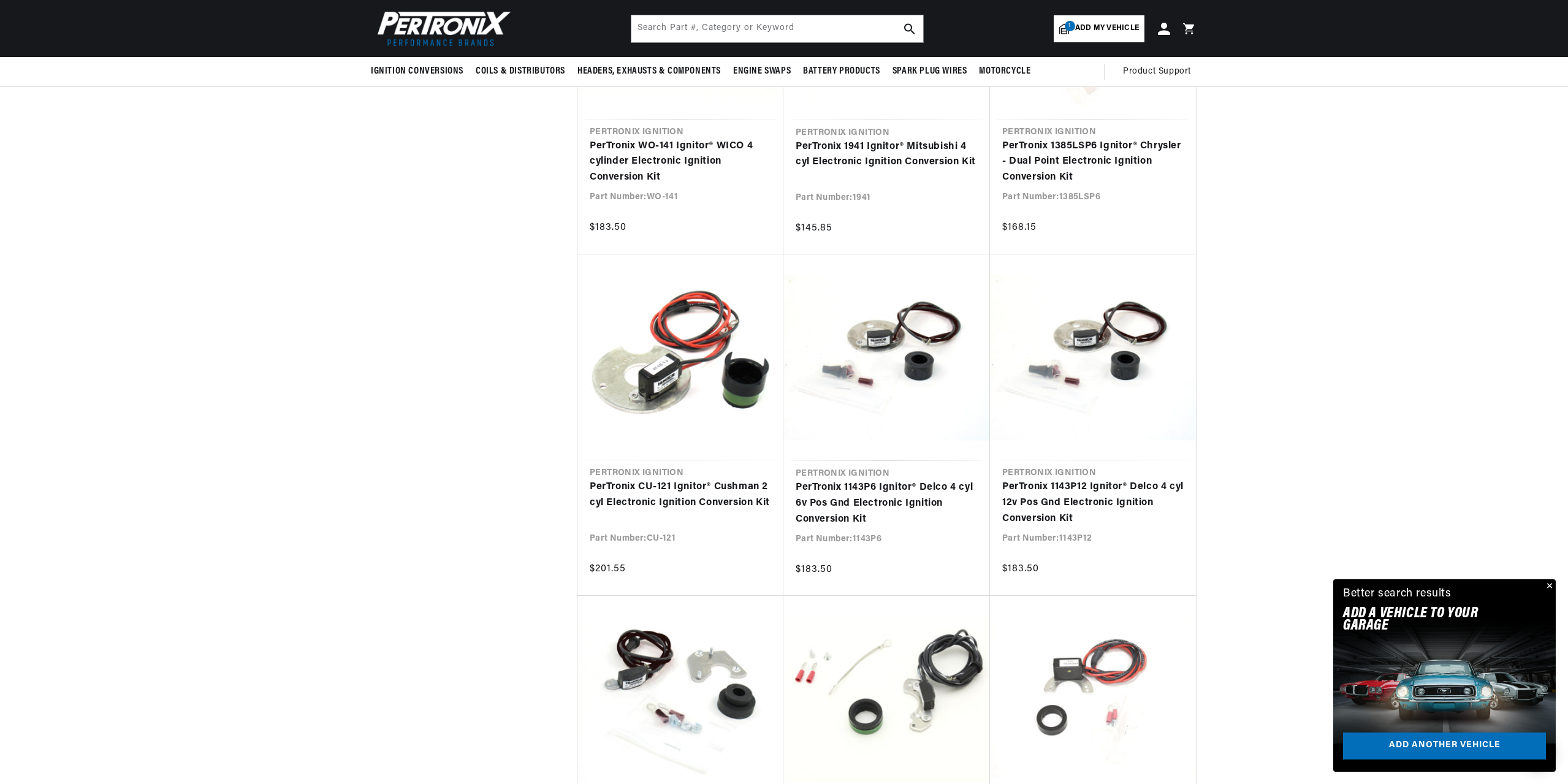
scroll to position [0, 766]
